Goal: Information Seeking & Learning: Learn about a topic

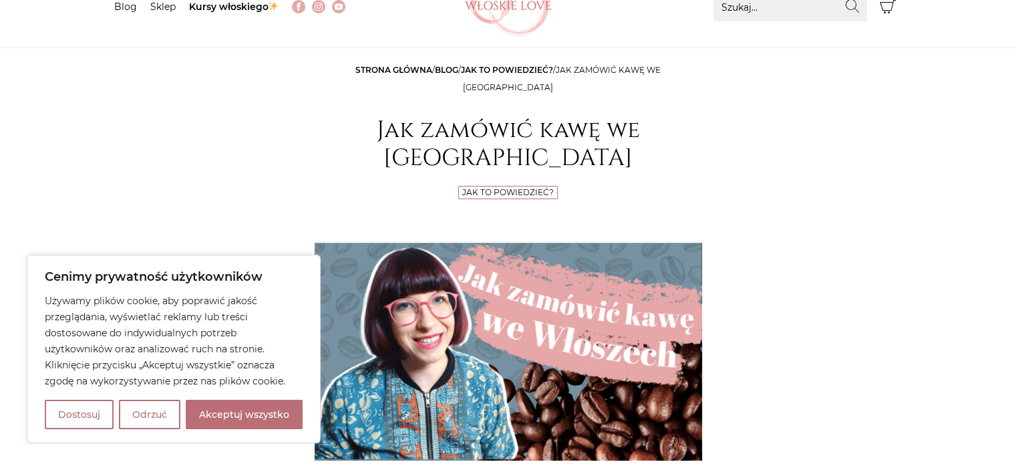
scroll to position [334, 0]
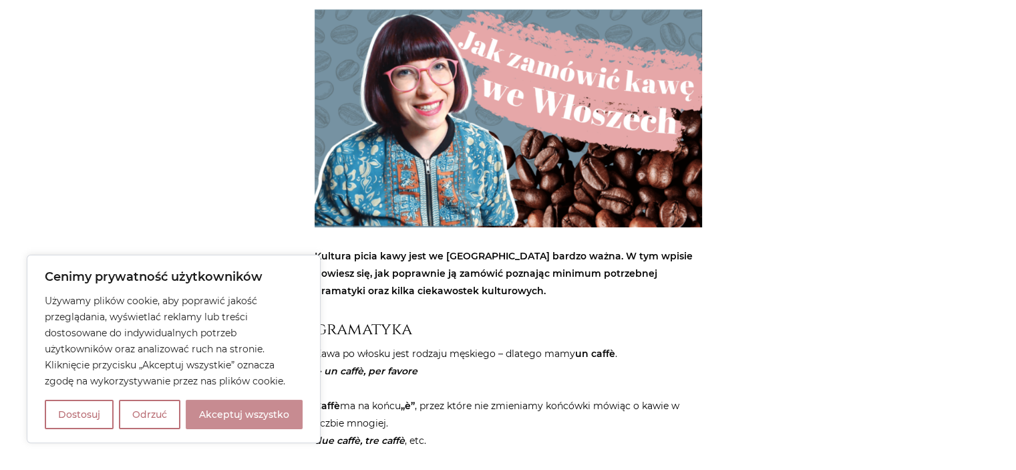
click at [241, 420] on button "Akceptuj wszystko" at bounding box center [244, 414] width 117 height 29
checkbox input "true"
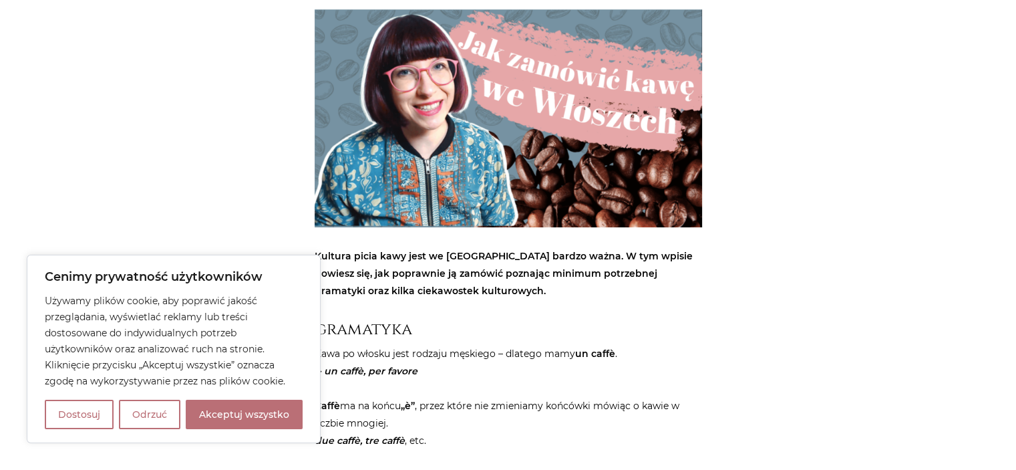
checkbox input "true"
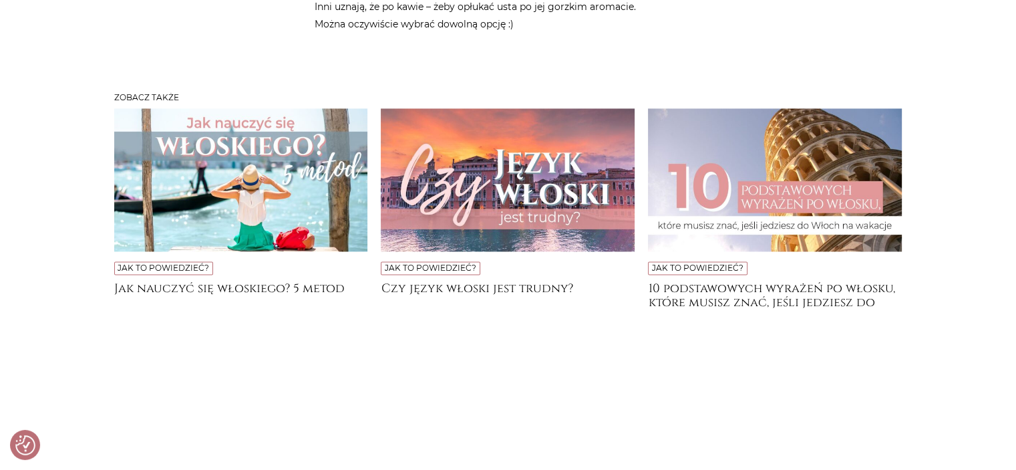
scroll to position [1871, 0]
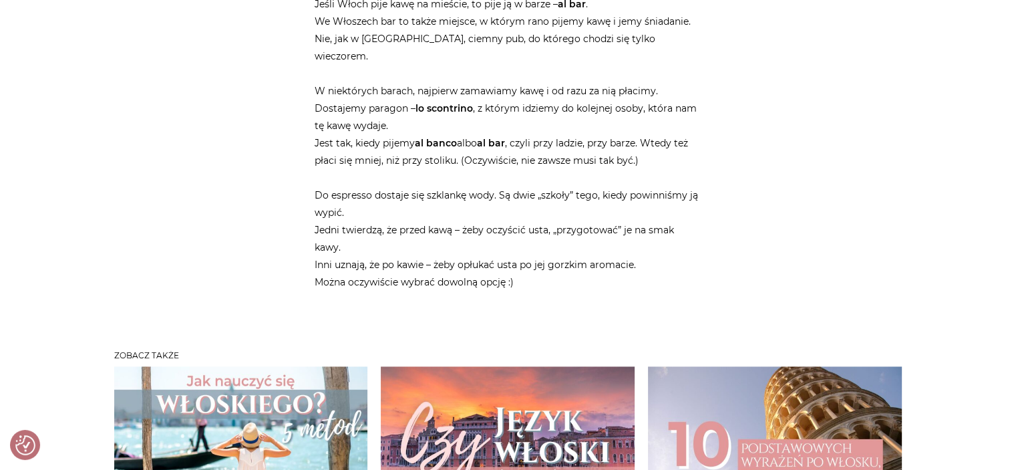
click at [565, 366] on img at bounding box center [508, 437] width 254 height 143
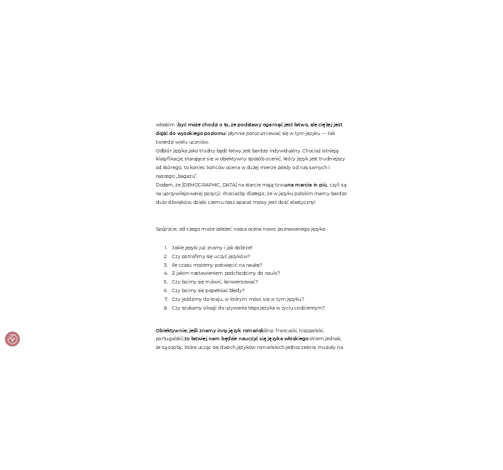
scroll to position [735, 0]
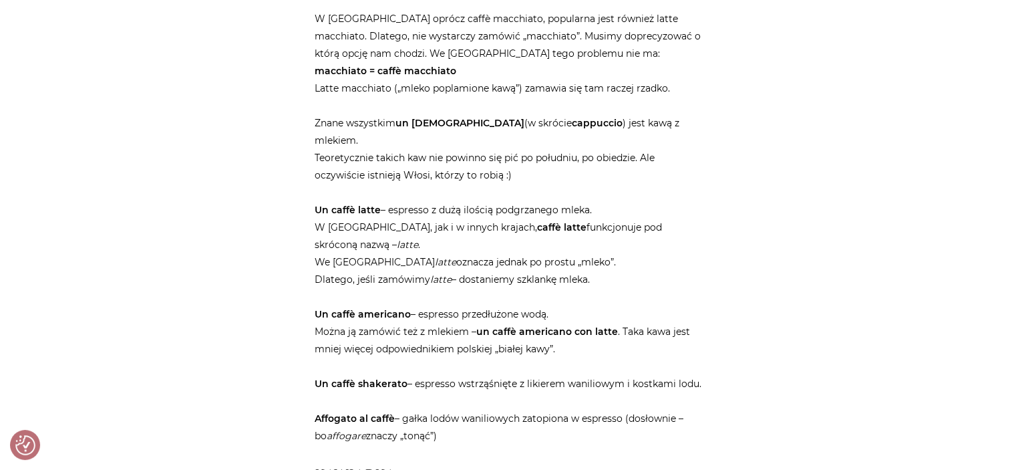
scroll to position [1002, 0]
